Goal: Information Seeking & Learning: Learn about a topic

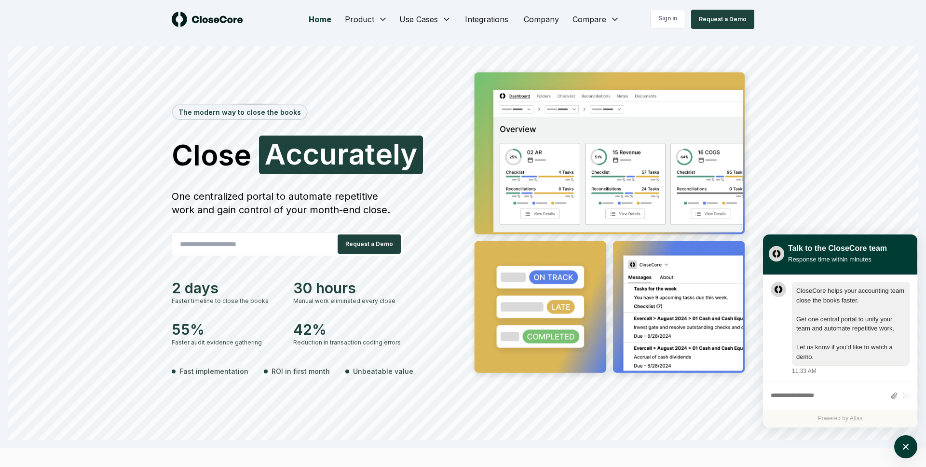
scroll to position [0, 0]
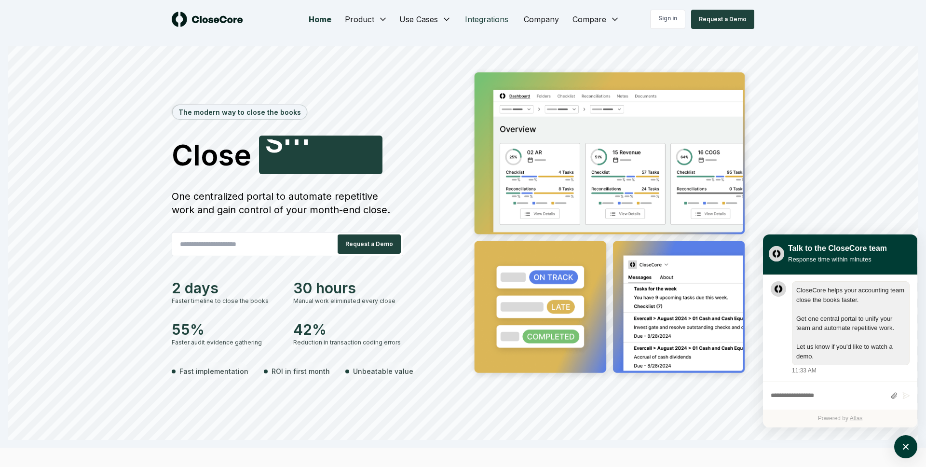
click at [468, 14] on link "Integrations" at bounding box center [486, 19] width 59 height 19
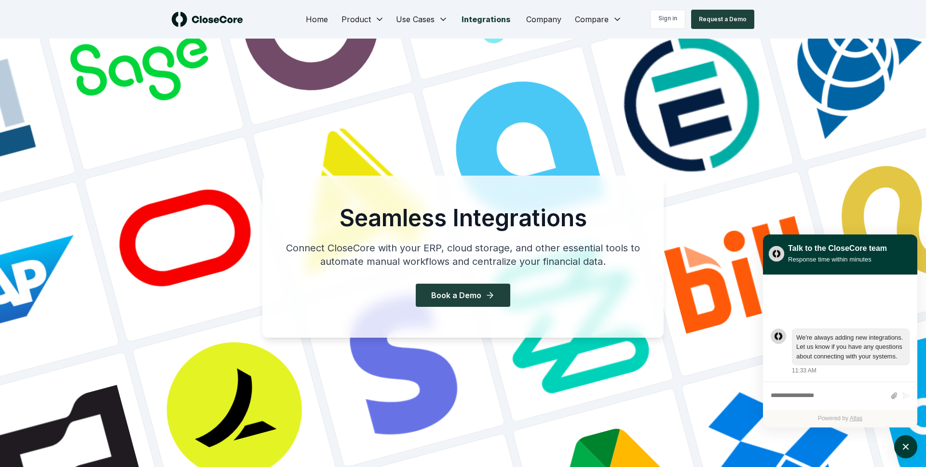
click at [480, 20] on link "Integrations" at bounding box center [486, 19] width 65 height 19
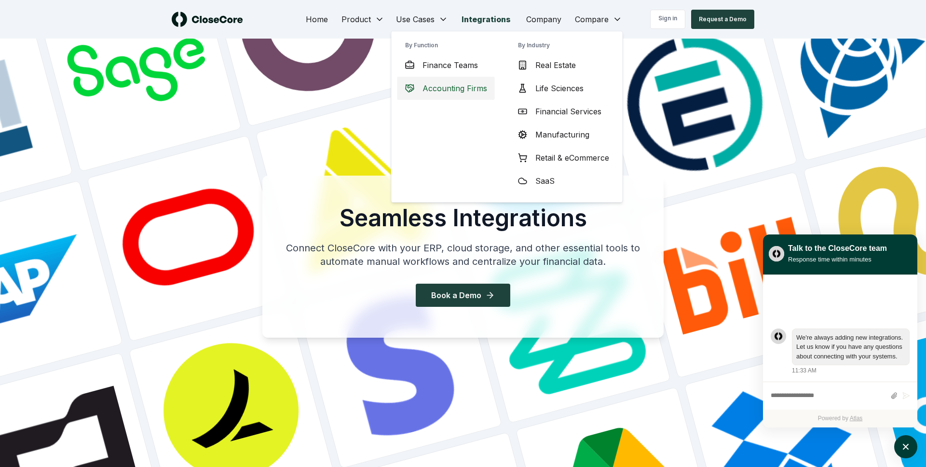
click at [456, 90] on span "Accounting Firms" at bounding box center [454, 88] width 65 height 12
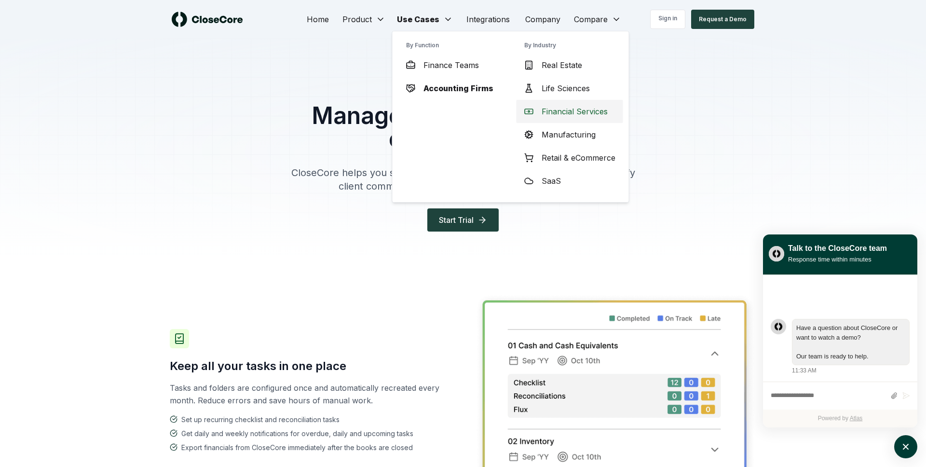
click at [557, 108] on span "Financial Services" at bounding box center [574, 112] width 66 height 12
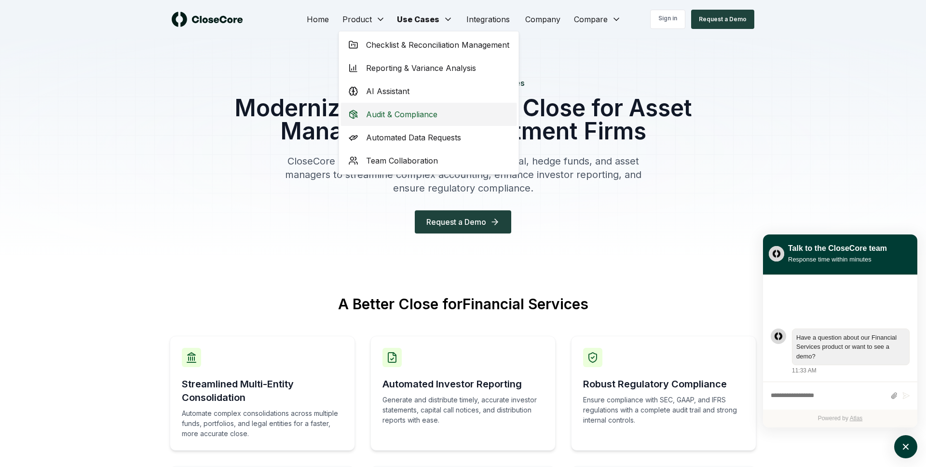
click at [422, 114] on span "Audit & Compliance" at bounding box center [401, 114] width 71 height 12
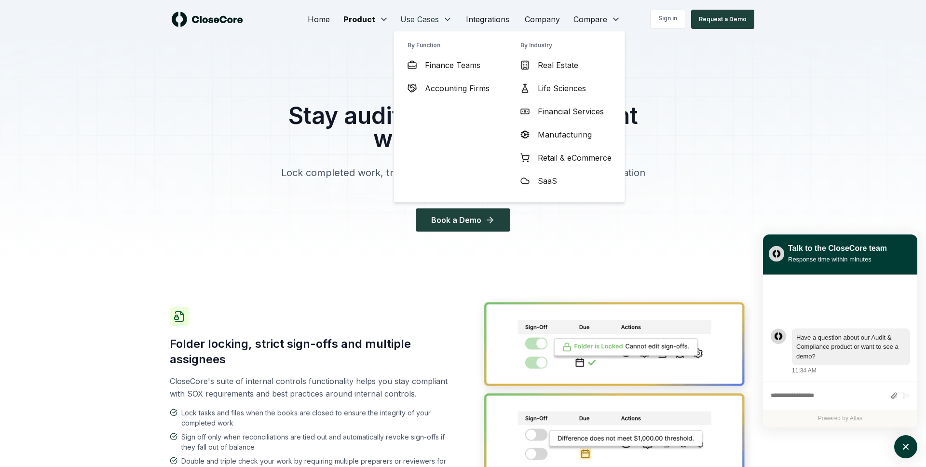
click at [463, 89] on span "Accounting Firms" at bounding box center [457, 88] width 65 height 12
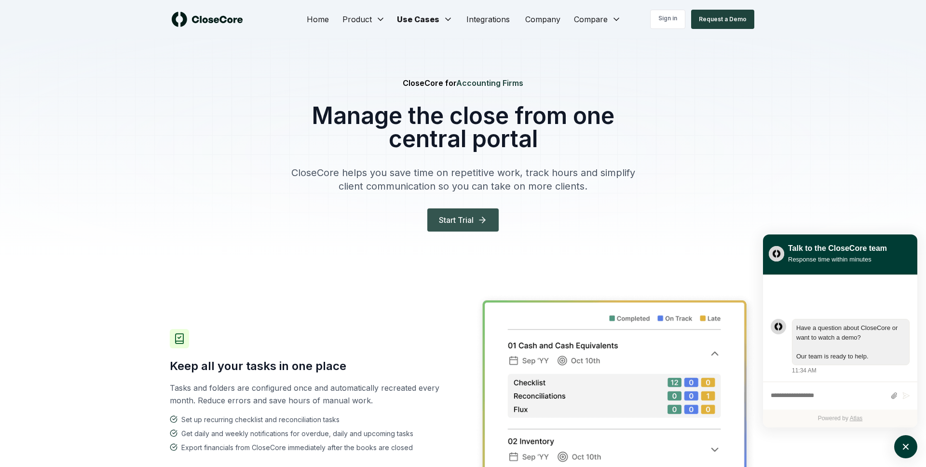
click at [460, 217] on button "Start Trial" at bounding box center [462, 219] width 71 height 23
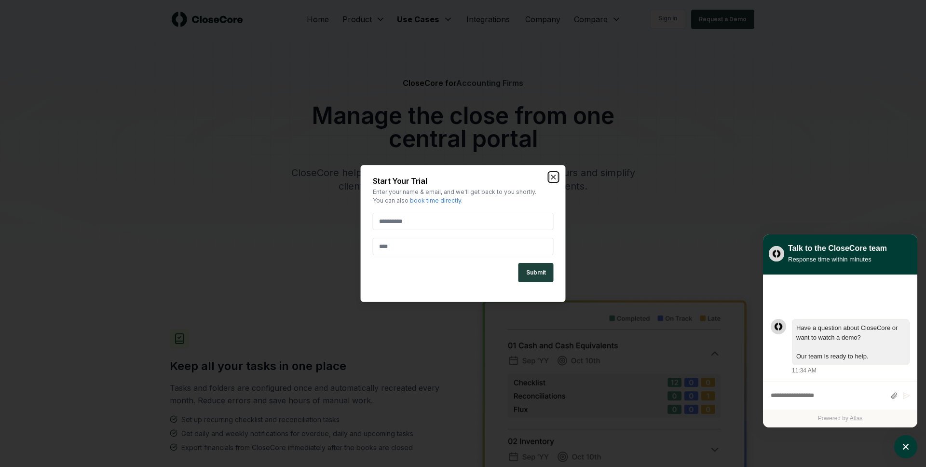
click at [556, 178] on icon "button" at bounding box center [554, 177] width 8 height 8
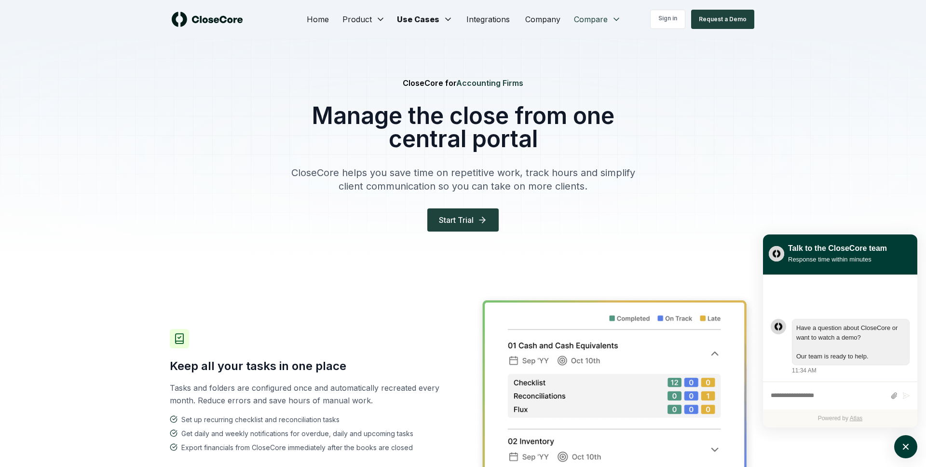
click at [597, 42] on span "FloQast" at bounding box center [607, 45] width 28 height 12
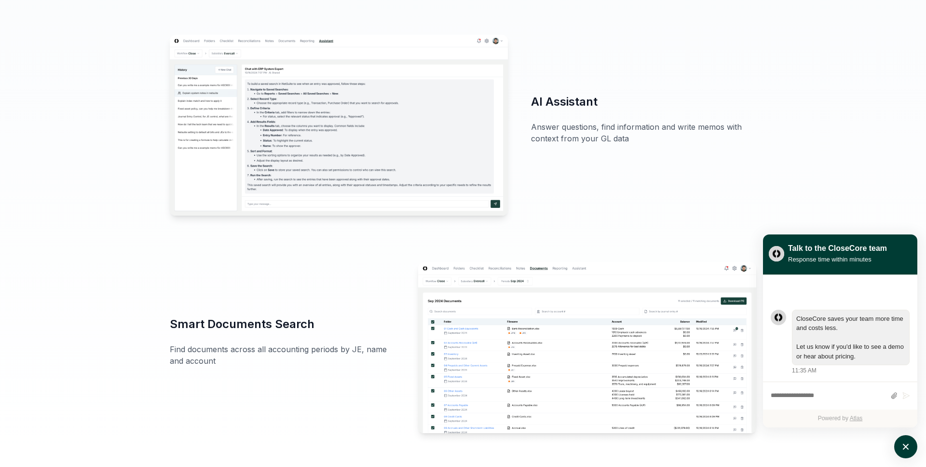
scroll to position [1499, 0]
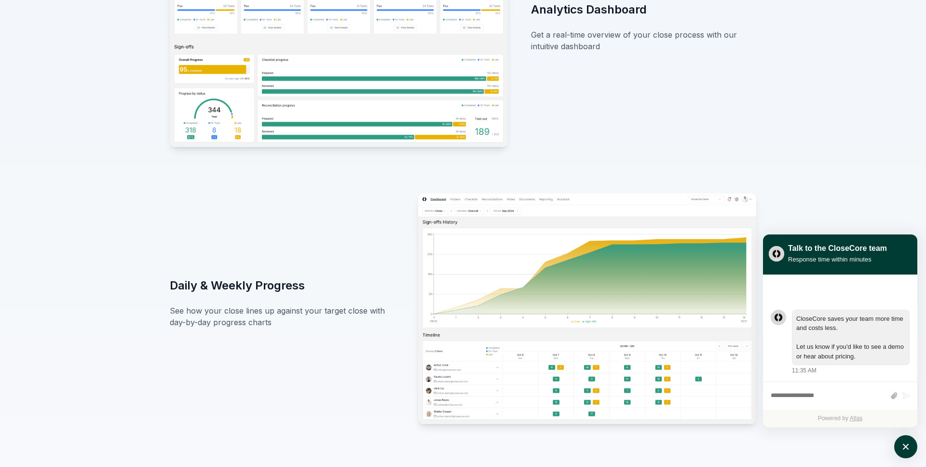
scroll to position [0, 0]
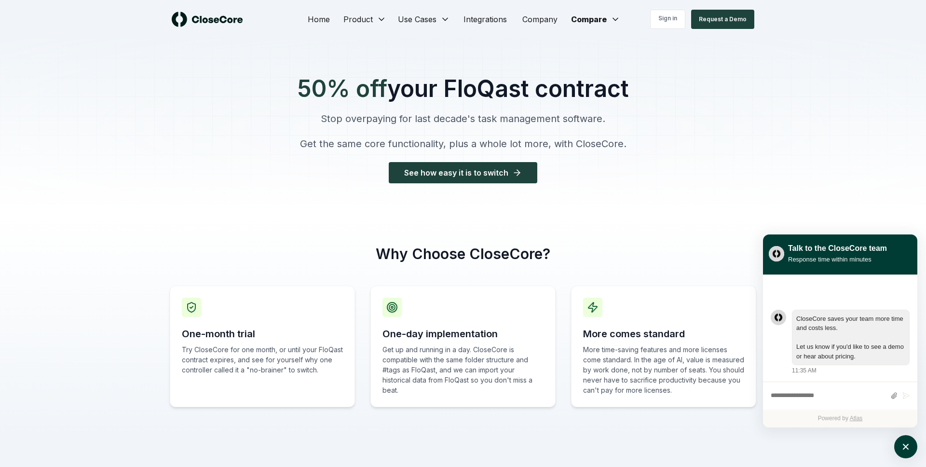
click at [225, 70] on div at bounding box center [463, 126] width 926 height 175
click at [304, 20] on link "Home" at bounding box center [319, 19] width 38 height 19
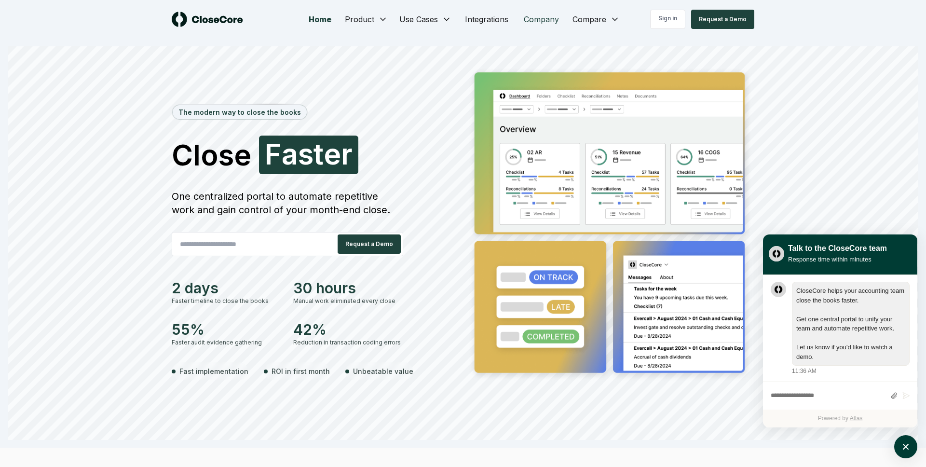
click at [549, 19] on link "Company" at bounding box center [541, 19] width 51 height 19
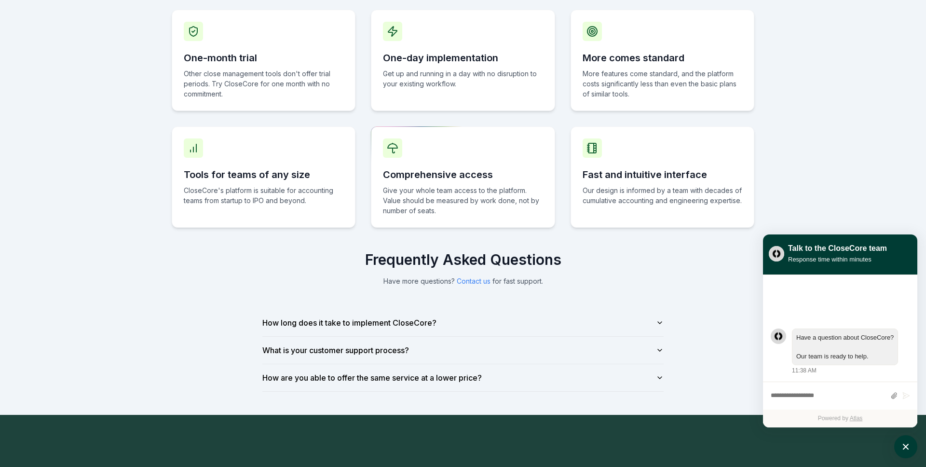
scroll to position [503, 0]
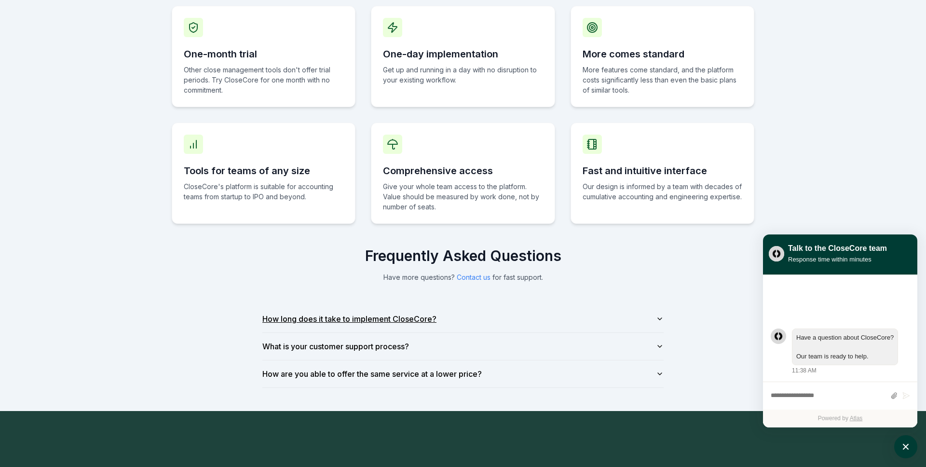
click at [480, 311] on button "How long does it take to implement CloseCore?" at bounding box center [462, 318] width 401 height 27
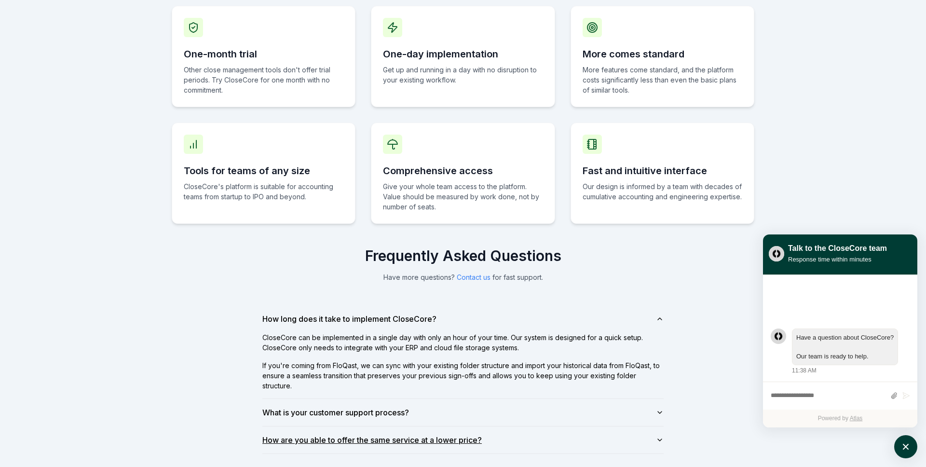
click at [564, 433] on button "How are you able to offer the same service at a lower price?" at bounding box center [462, 439] width 401 height 27
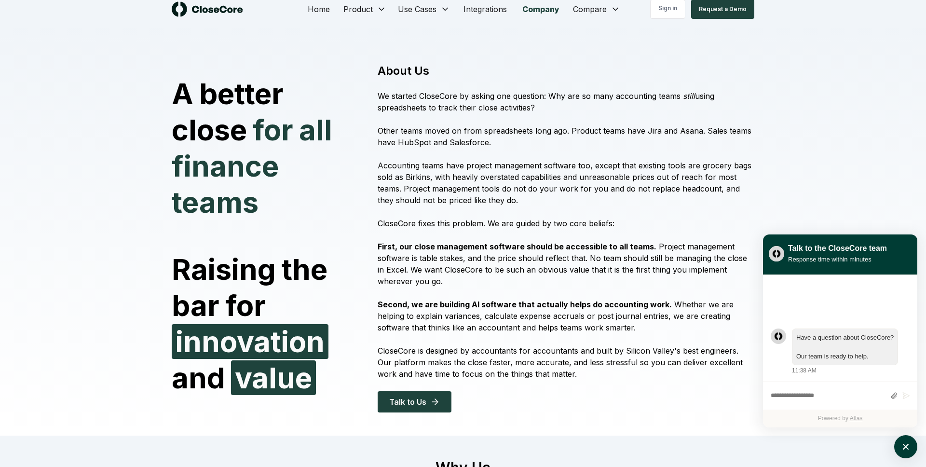
scroll to position [0, 0]
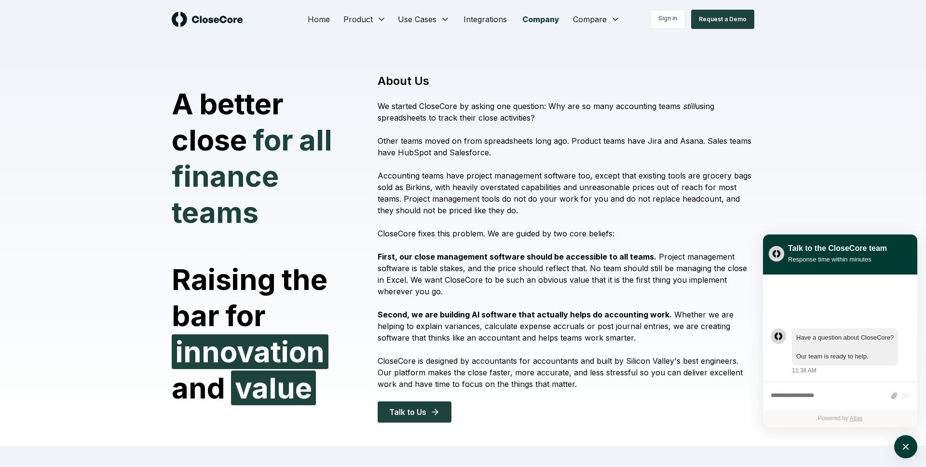
click at [667, 9] on div "Home Product Use Cases Integrations Company Compare Sign in Request a Demo" at bounding box center [462, 19] width 675 height 39
click at [668, 17] on link "Sign in" at bounding box center [667, 19] width 35 height 19
